Goal: Information Seeking & Learning: Learn about a topic

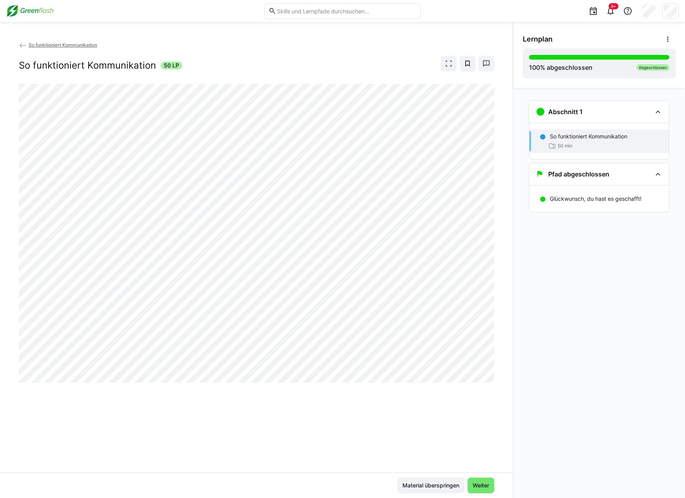
click at [485, 494] on div "Material überspringen Weiter" at bounding box center [256, 484] width 513 height 25
click at [489, 494] on div "Material überspringen Weiter" at bounding box center [256, 484] width 513 height 25
click at [489, 491] on span "Weiter" at bounding box center [481, 486] width 27 height 16
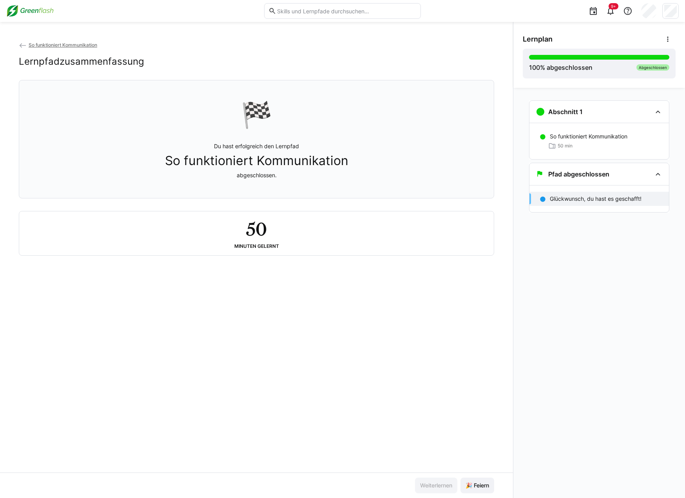
click at [489, 491] on span "🎉 Feiern" at bounding box center [478, 486] width 34 height 16
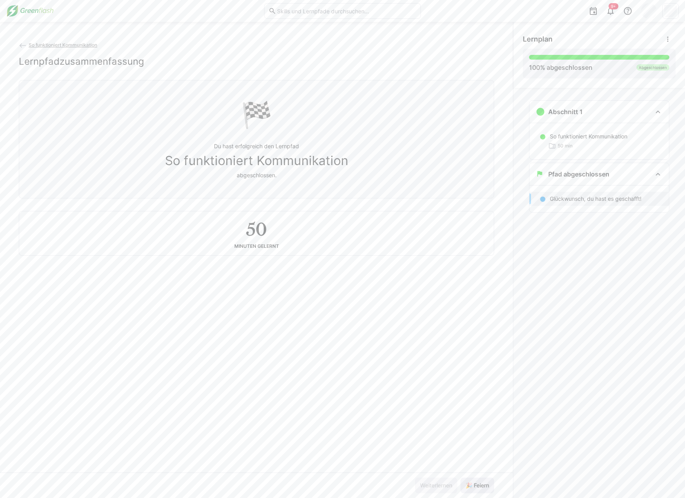
click at [488, 490] on span "🎉 Feiern" at bounding box center [478, 486] width 34 height 16
click at [488, 489] on span "🎉 Feiern" at bounding box center [478, 486] width 34 height 16
click at [488, 489] on span "🎉 Feiern" at bounding box center [478, 485] width 26 height 8
click at [488, 487] on span "🎉 Feiern" at bounding box center [478, 485] width 26 height 8
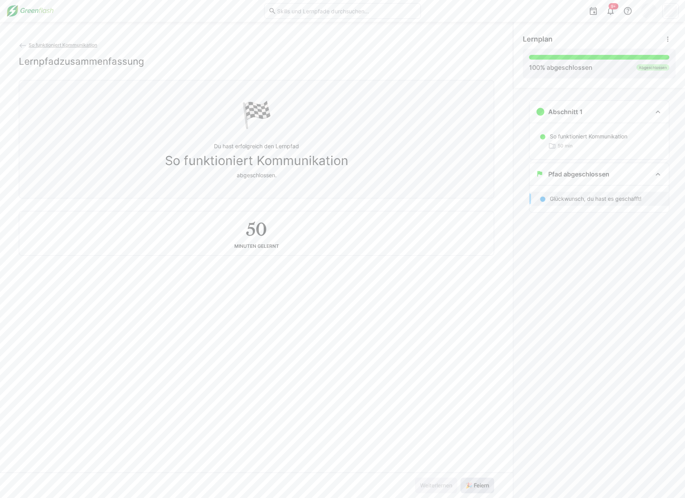
click at [488, 484] on span "🎉 Feiern" at bounding box center [478, 485] width 26 height 8
drag, startPoint x: 488, startPoint y: 484, endPoint x: 315, endPoint y: 305, distance: 249.0
click at [485, 479] on span "🎉 Feiern" at bounding box center [478, 486] width 34 height 16
click at [65, 44] on span "So funktioniert Kommunikation" at bounding box center [63, 45] width 69 height 6
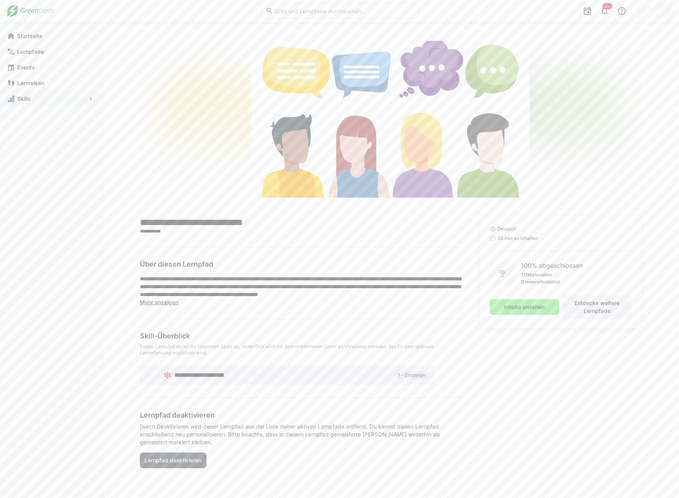
click at [0, 0] on app-navigation-label "Skills" at bounding box center [0, 0] width 0 height 0
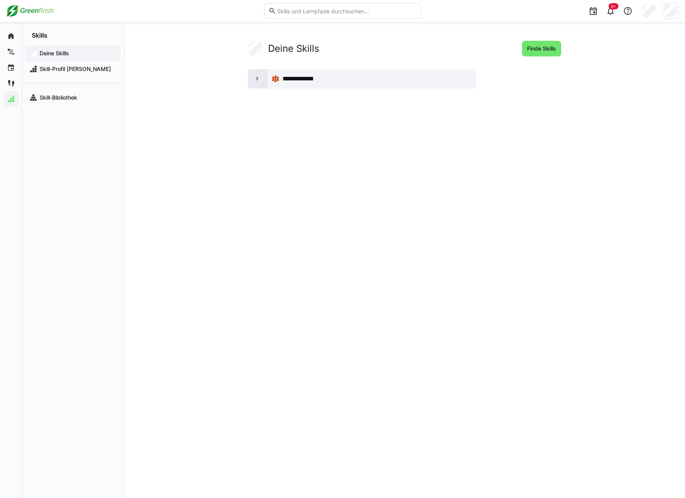
click at [257, 77] on eds-icon at bounding box center [258, 79] width 8 height 8
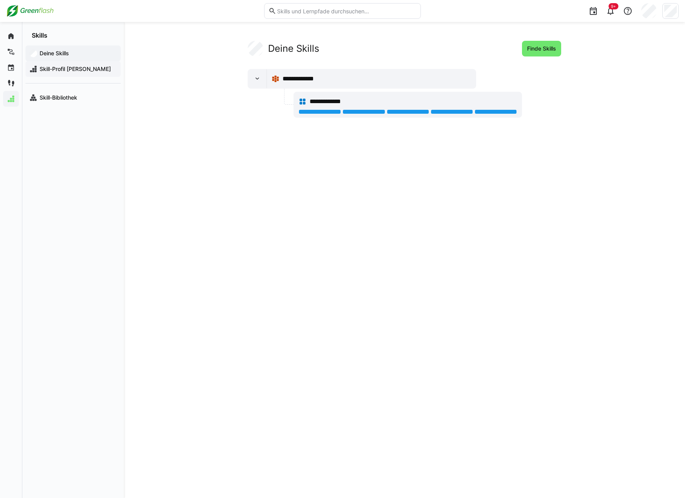
click at [65, 63] on div "Skill-Profil [PERSON_NAME]" at bounding box center [72, 69] width 95 height 16
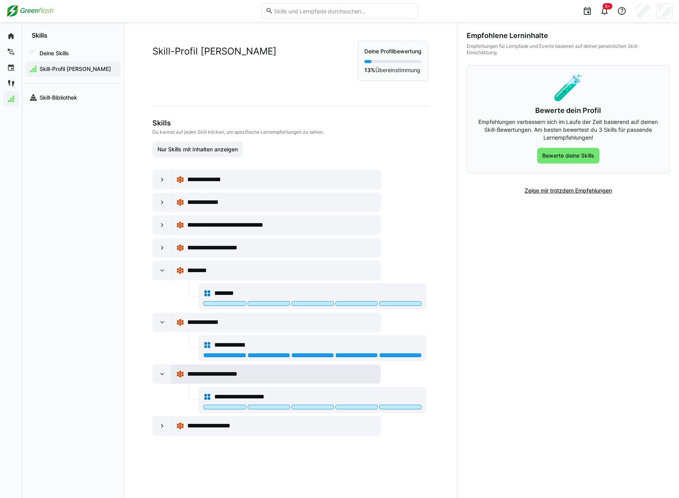
click at [259, 381] on div "**********" at bounding box center [276, 374] width 200 height 16
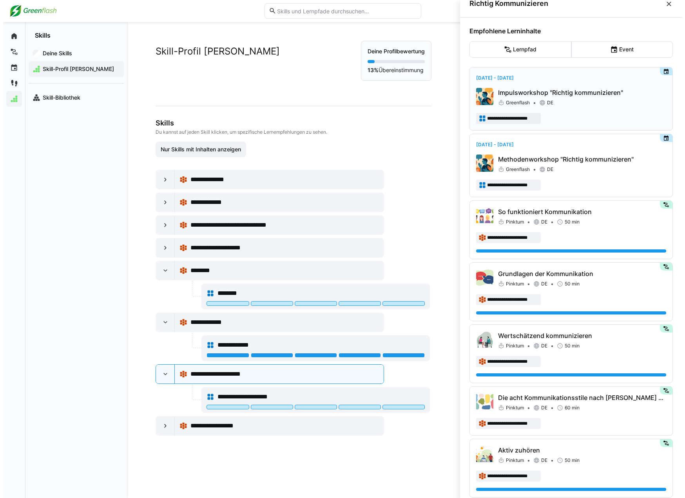
scroll to position [25, 0]
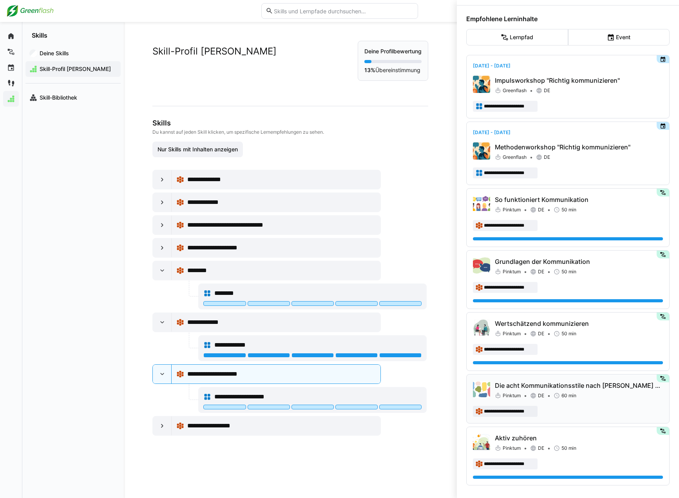
click at [624, 402] on div "**********" at bounding box center [568, 399] width 190 height 36
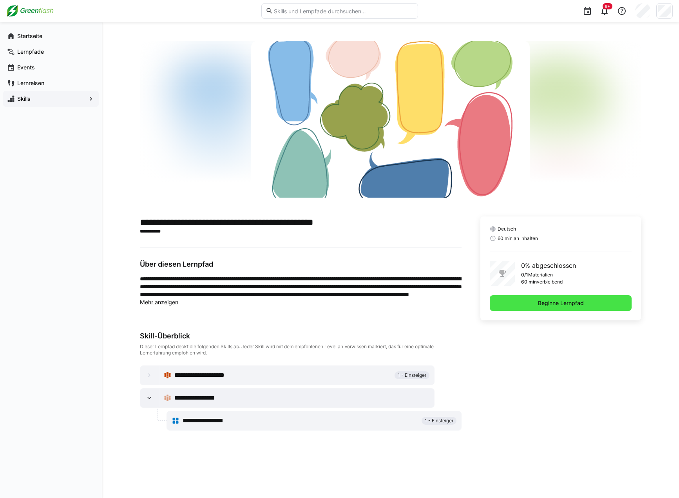
click at [560, 304] on span "Beginne Lernpfad" at bounding box center [561, 303] width 48 height 8
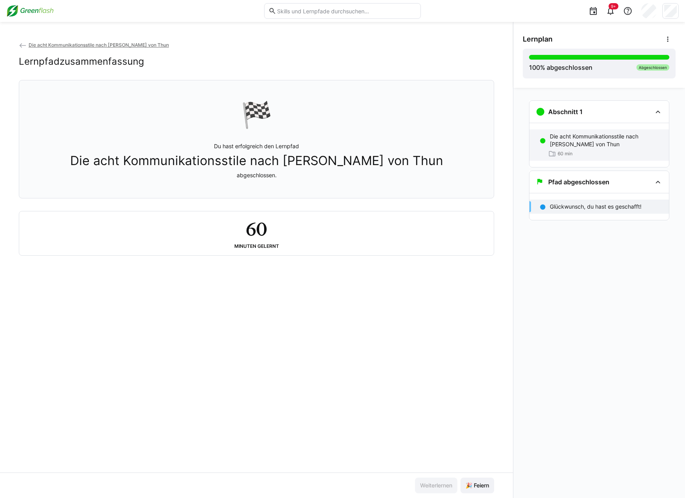
click at [573, 145] on p "Die acht Kommunikationsstile nach [PERSON_NAME] von Thun" at bounding box center [606, 141] width 113 height 16
